Goal: Transaction & Acquisition: Purchase product/service

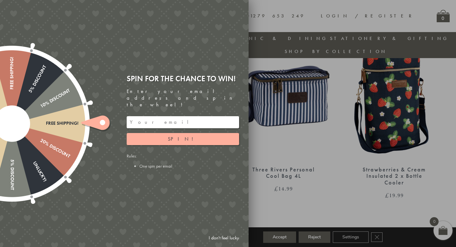
scroll to position [453, 0]
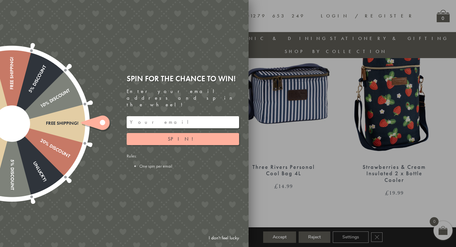
click at [230, 240] on link "I don't feel lucky" at bounding box center [224, 238] width 37 height 12
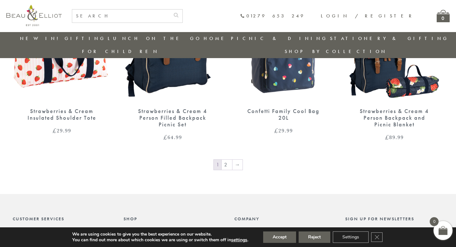
scroll to position [1053, 0]
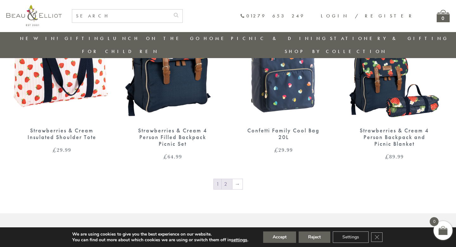
click at [227, 179] on link "2" at bounding box center [227, 184] width 10 height 10
click at [167, 72] on img at bounding box center [173, 57] width 98 height 127
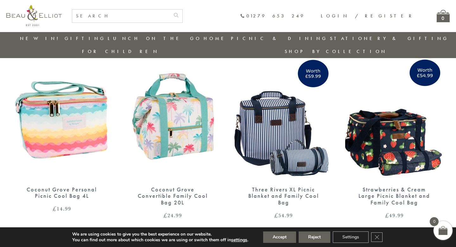
scroll to position [610, 0]
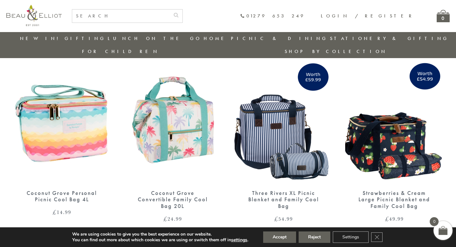
click at [264, 127] on img at bounding box center [284, 119] width 98 height 127
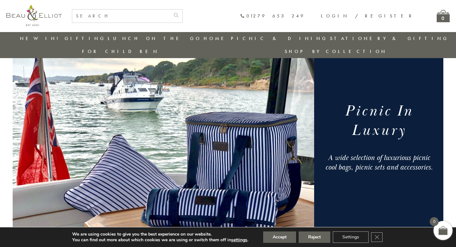
scroll to position [0, 0]
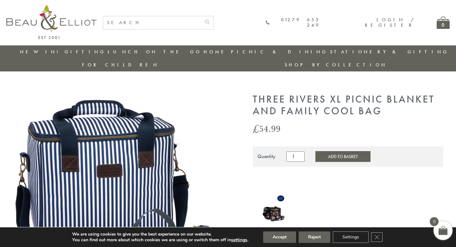
click at [135, 166] on img at bounding box center [124, 193] width 222 height 201
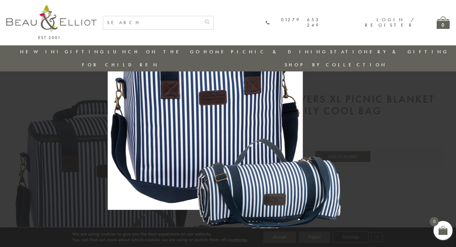
click at [176, 192] on img at bounding box center [228, 123] width 241 height 219
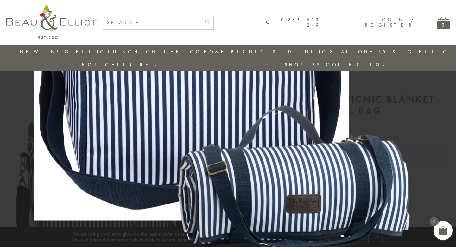
click at [176, 192] on img at bounding box center [228, 81] width 389 height 353
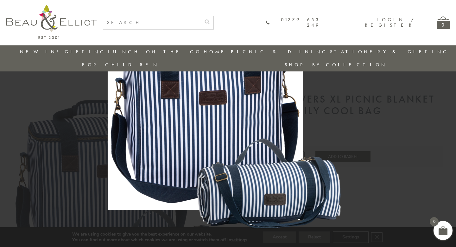
click at [325, 134] on img at bounding box center [228, 123] width 241 height 219
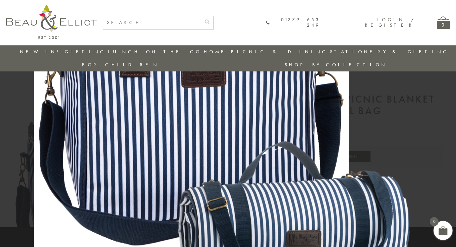
click at [320, 129] on img at bounding box center [228, 116] width 389 height 353
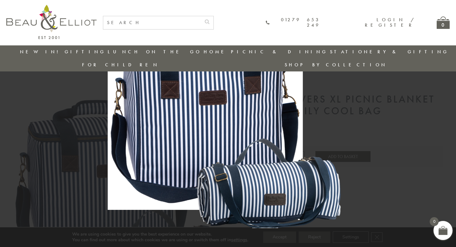
click at [35, 69] on div at bounding box center [228, 123] width 456 height 247
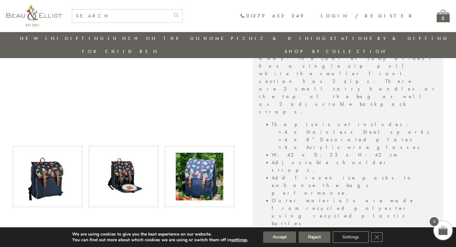
scroll to position [280, 0]
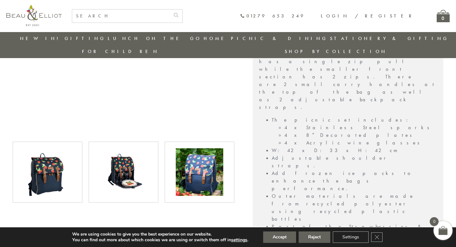
click at [55, 165] on img at bounding box center [48, 172] width 48 height 48
click at [127, 179] on img at bounding box center [124, 172] width 48 height 48
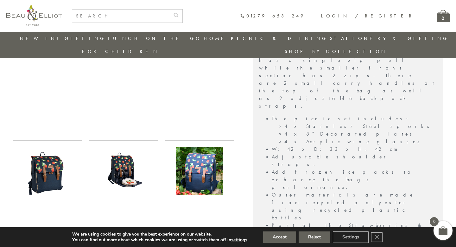
scroll to position [321, 0]
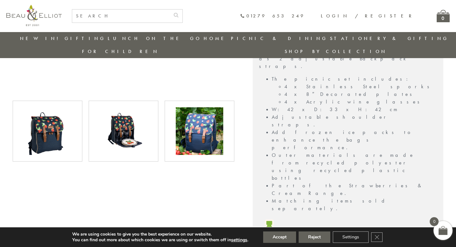
click at [191, 125] on img at bounding box center [200, 131] width 48 height 48
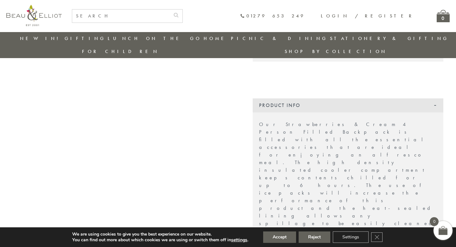
scroll to position [104, 0]
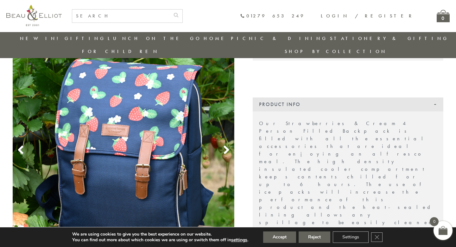
click at [228, 145] on use at bounding box center [226, 149] width 5 height 9
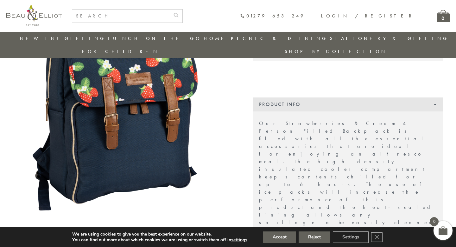
click at [228, 145] on use at bounding box center [226, 149] width 5 height 9
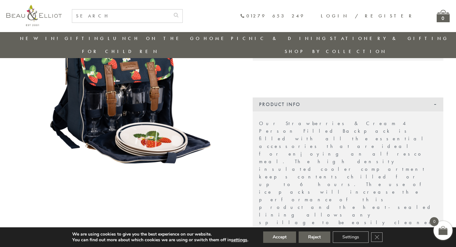
click at [228, 145] on use at bounding box center [226, 149] width 5 height 9
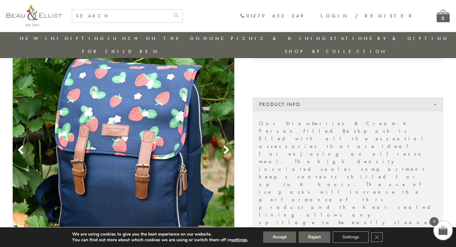
scroll to position [0, 0]
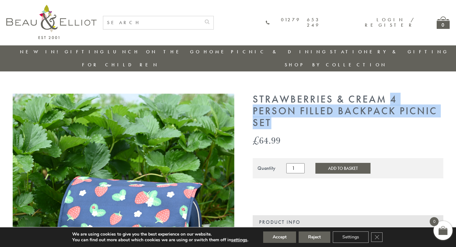
drag, startPoint x: 390, startPoint y: 87, endPoint x: 423, endPoint y: 107, distance: 38.9
click at [423, 107] on h1 "Strawberries & Cream 4 Person Filled Backpack Picnic Set" at bounding box center [348, 110] width 191 height 35
copy h1 "4 Person Filled Backpack Picnic Set"
